Goal: Check status

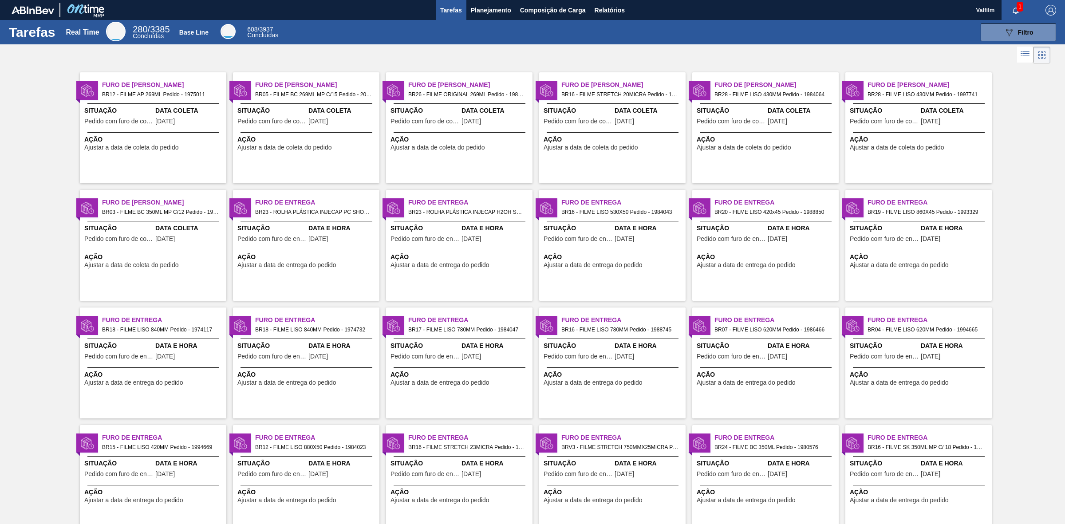
click at [444, 212] on span "BR23 - ROLHA PLÁSTICA INJECAP H2OH SHORT Pedido - 1994846" at bounding box center [466, 212] width 117 height 10
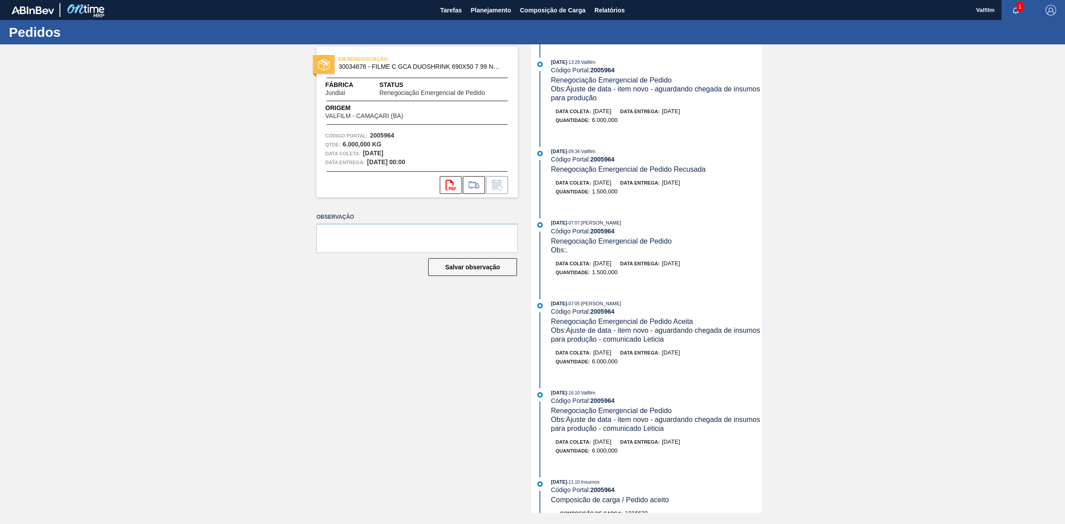
drag, startPoint x: 622, startPoint y: 111, endPoint x: 581, endPoint y: 109, distance: 41.4
click at [581, 109] on div "Data [PERSON_NAME]: [DATE]" at bounding box center [584, 111] width 56 height 9
click at [601, 71] on strong "2005964" at bounding box center [602, 70] width 24 height 7
copy strong "2005964"
